Goal: Share content

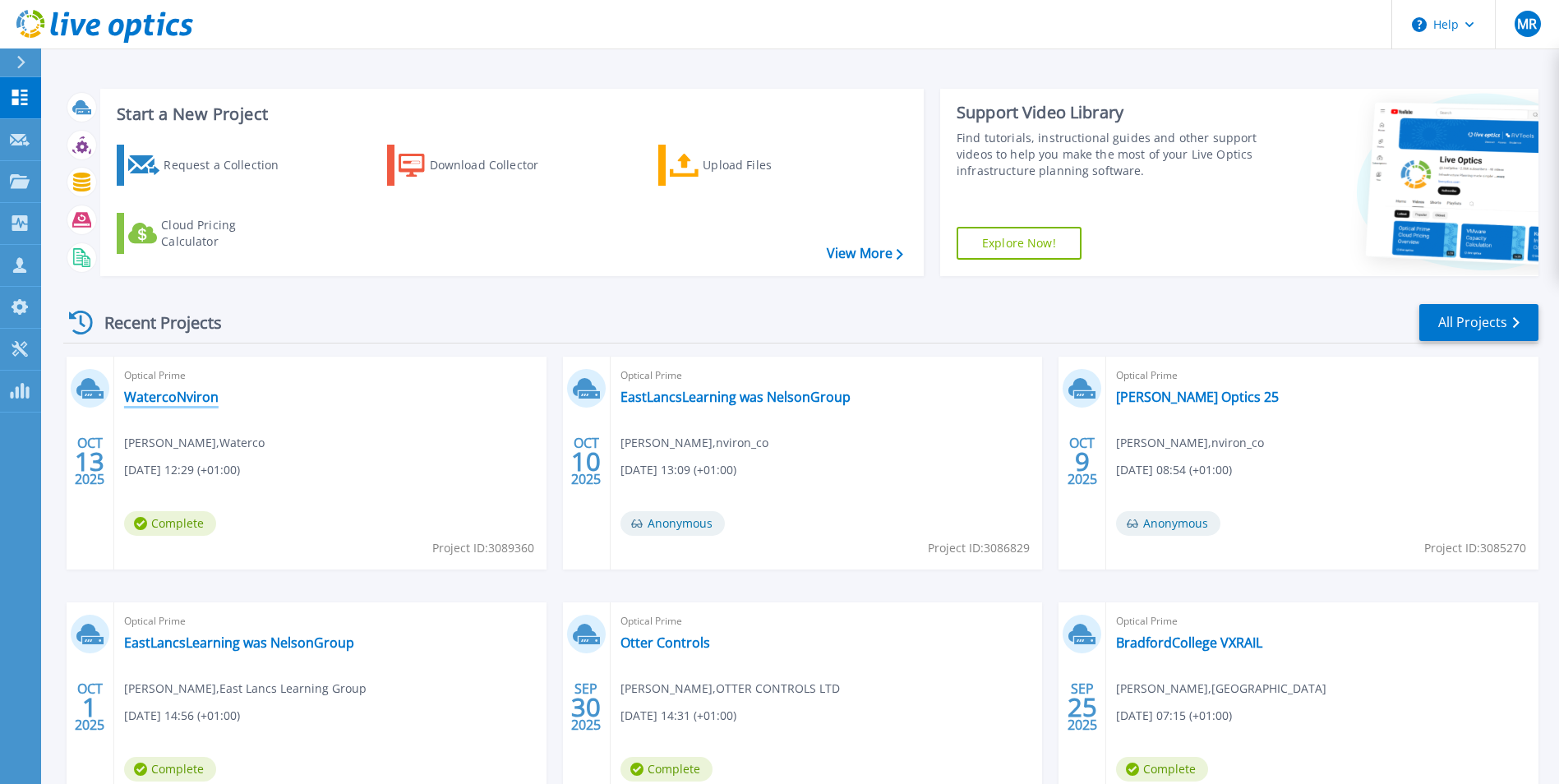
click at [177, 395] on link "WatercoNviron" at bounding box center [171, 396] width 95 height 16
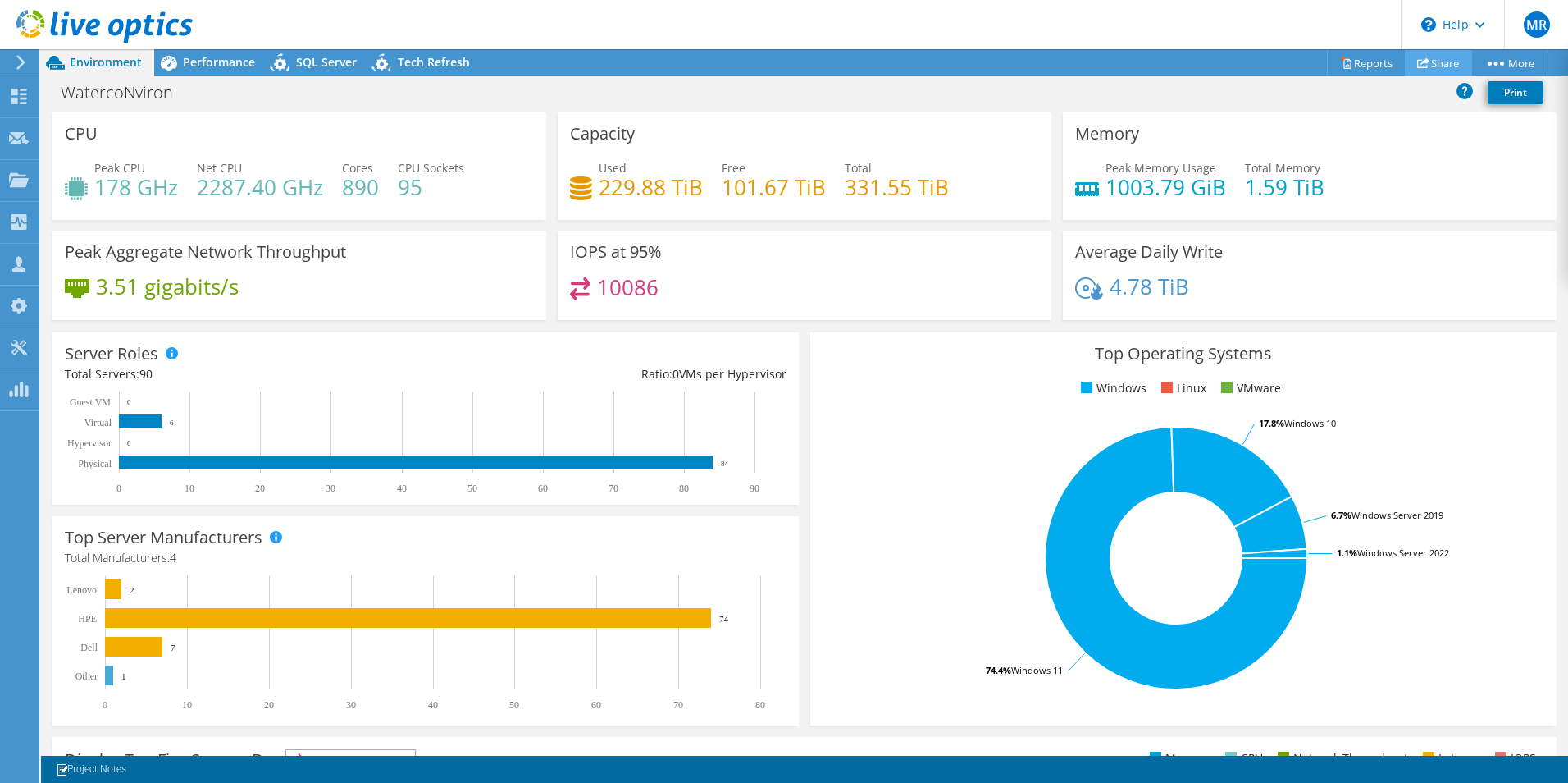
click at [1432, 55] on link "Share" at bounding box center [1438, 63] width 67 height 26
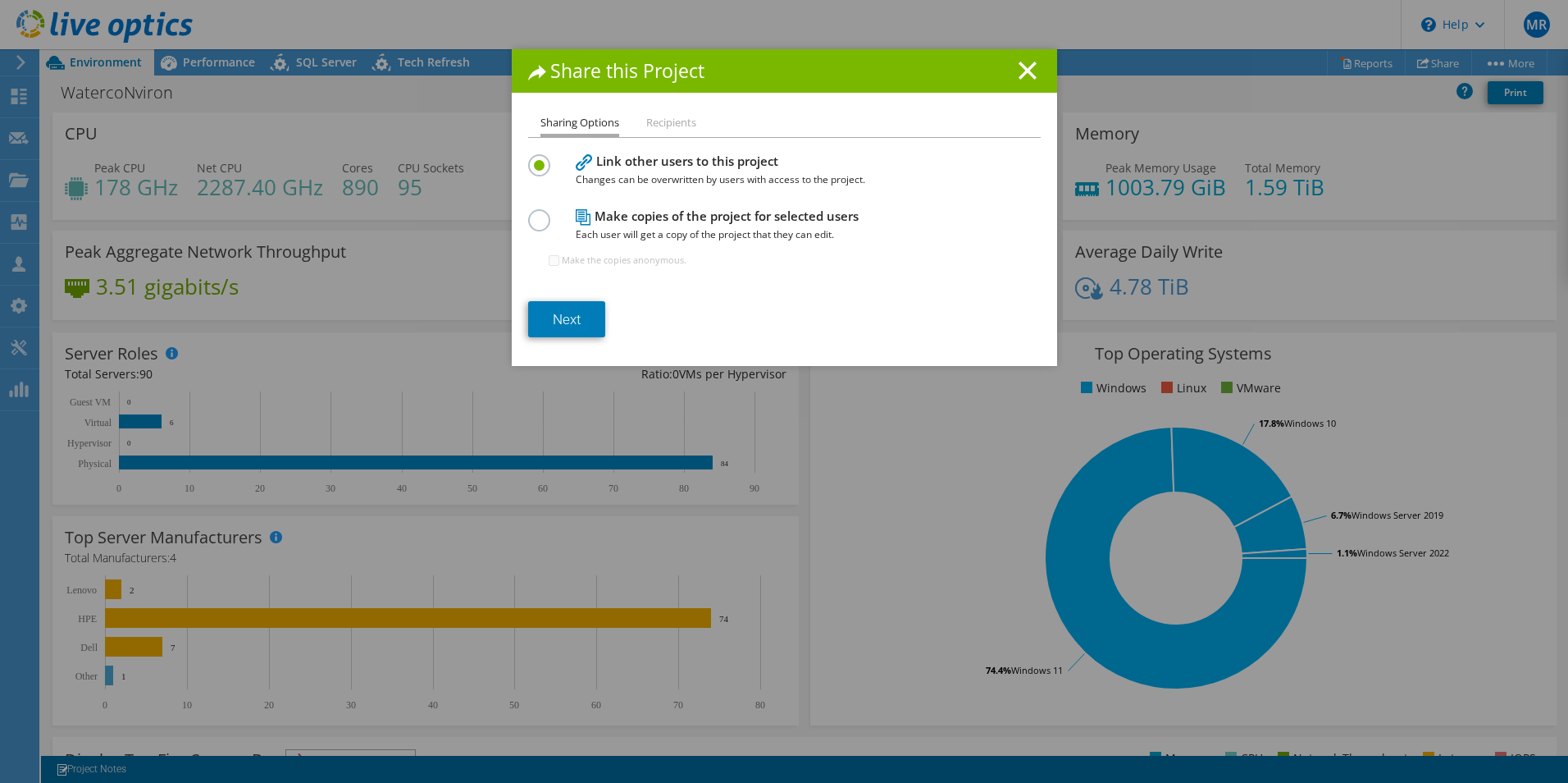
click at [605, 322] on div "Next" at bounding box center [784, 319] width 512 height 36
click at [576, 322] on link "Next" at bounding box center [566, 319] width 77 height 36
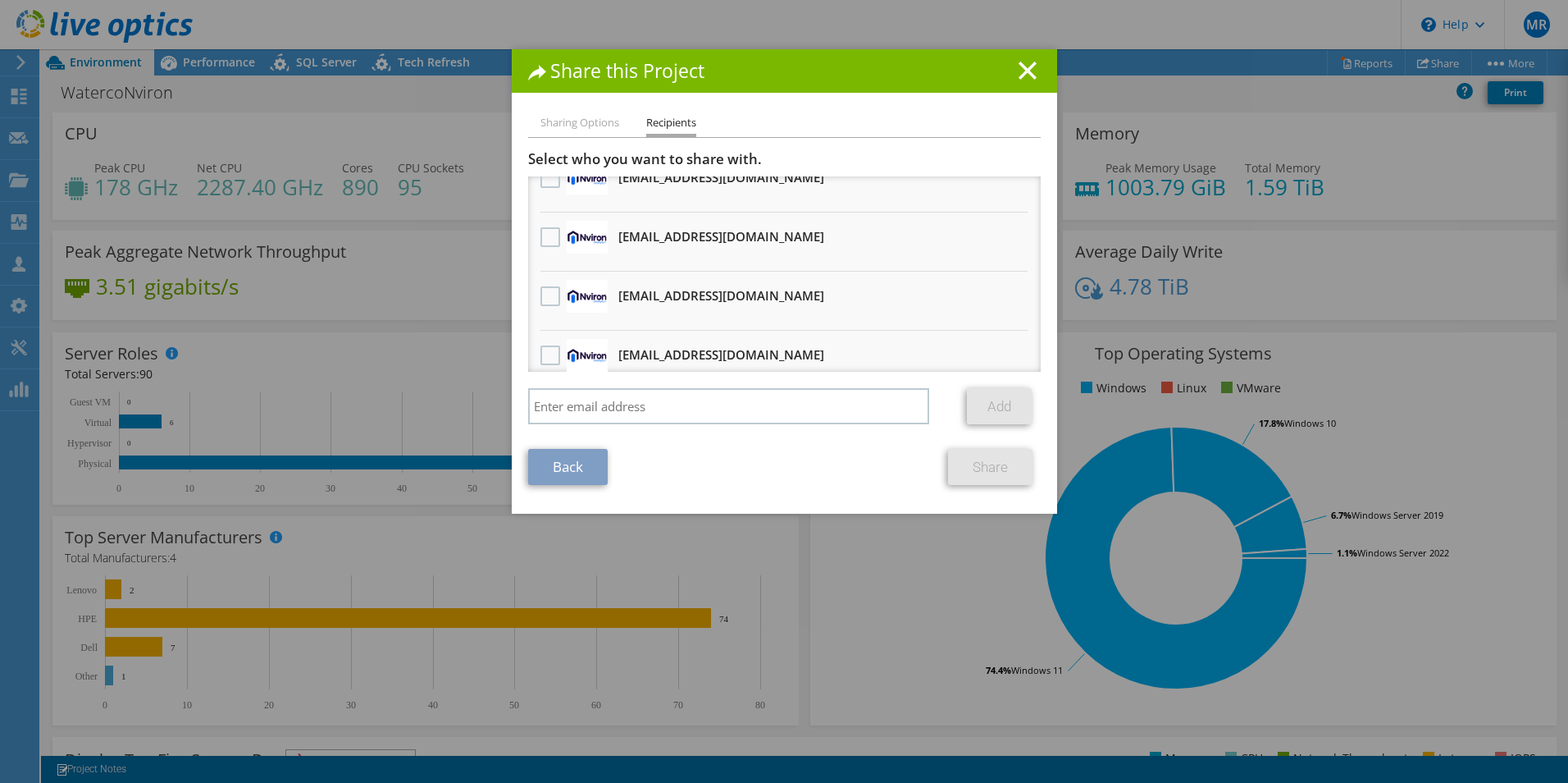
scroll to position [164, 0]
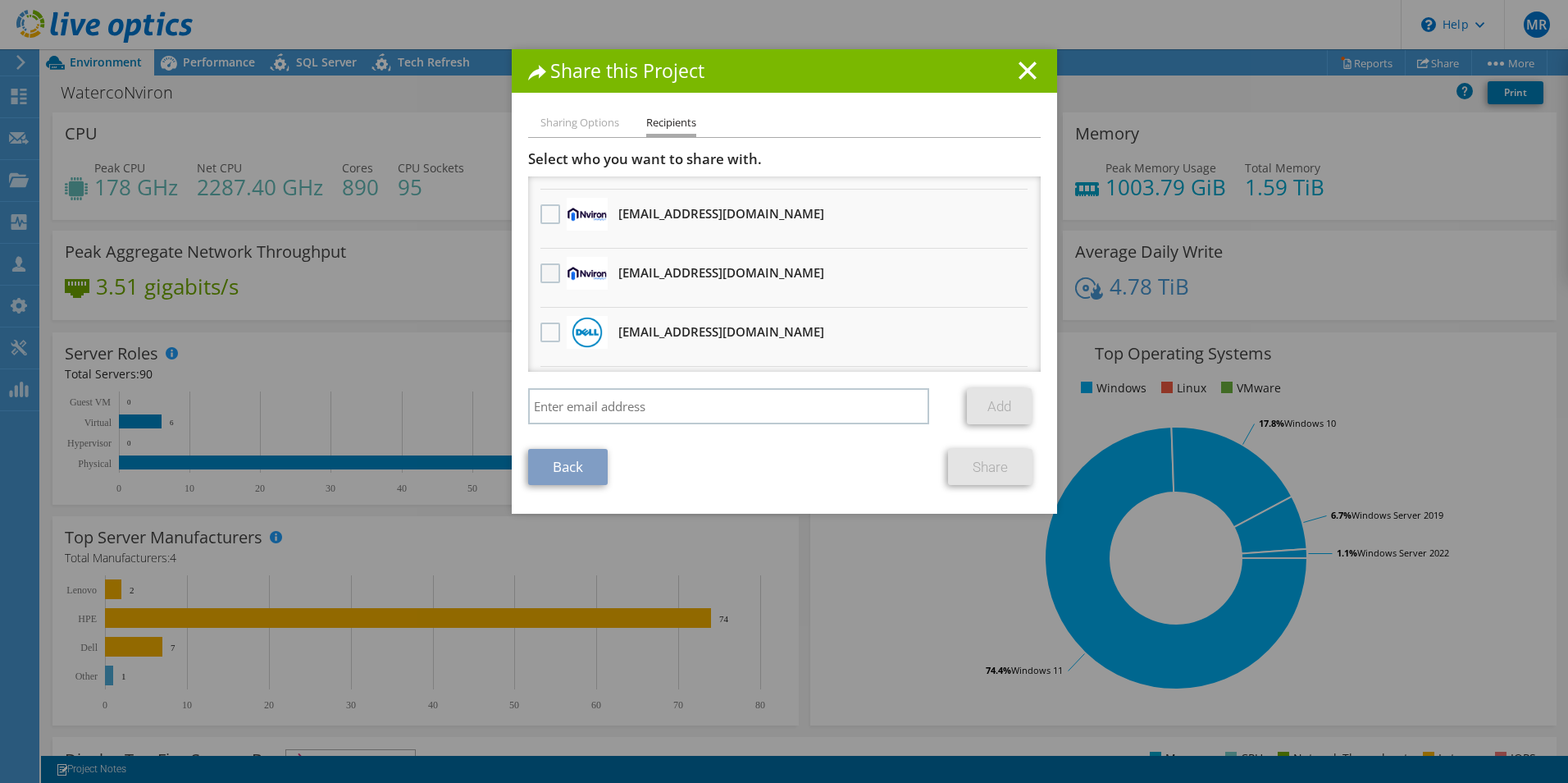
click at [547, 274] on label at bounding box center [553, 273] width 24 height 20
click at [0, 0] on input "checkbox" at bounding box center [0, 0] width 0 height 0
click at [969, 465] on link "Share" at bounding box center [990, 467] width 84 height 36
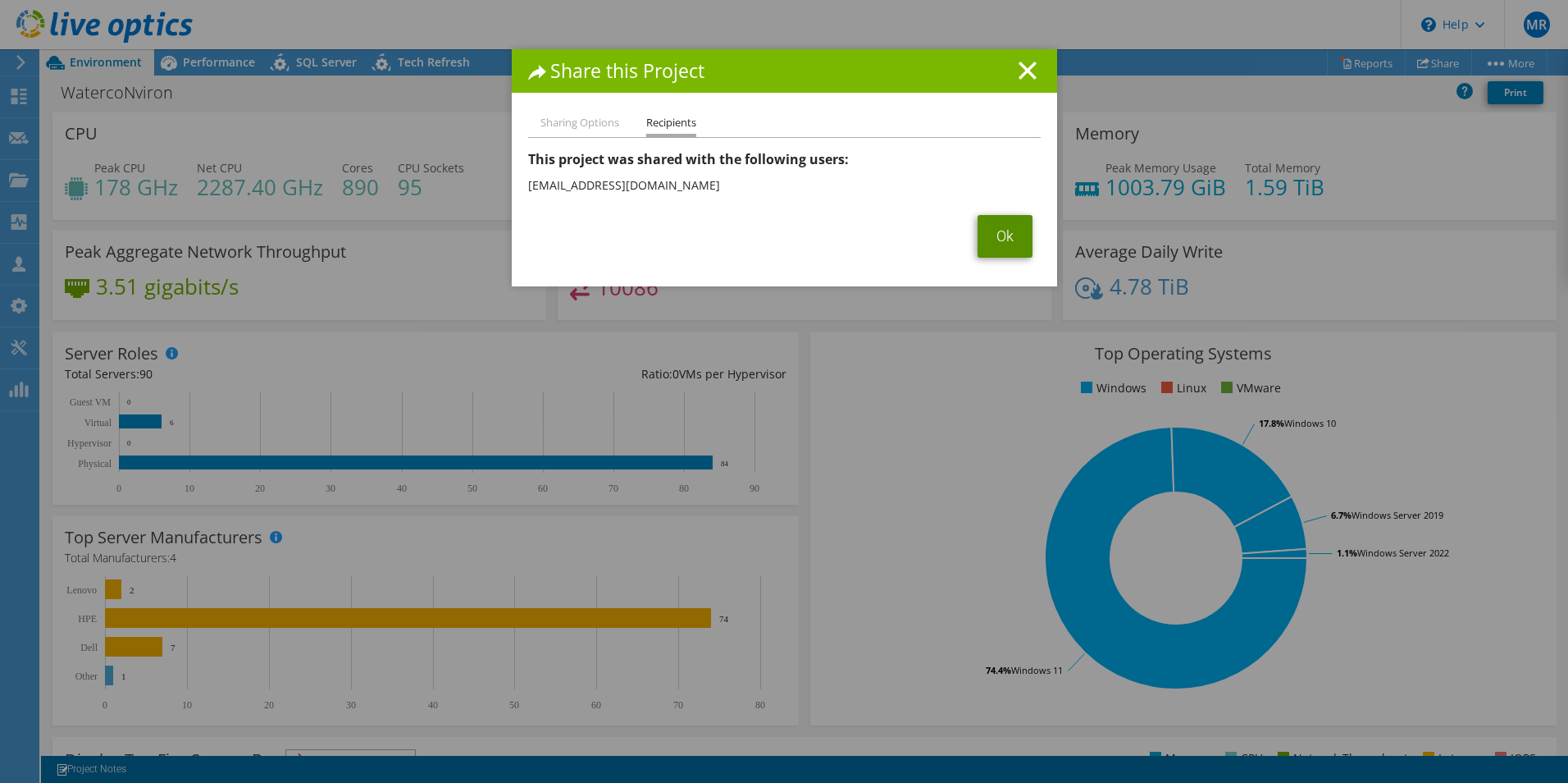
click at [987, 239] on link "Ok" at bounding box center [1005, 236] width 55 height 43
